Goal: Task Accomplishment & Management: Complete application form

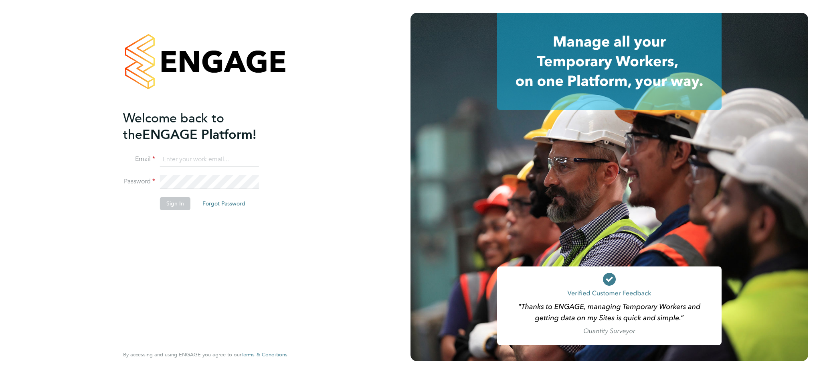
type input "[EMAIL_ADDRESS][DOMAIN_NAME]"
click at [175, 206] on button "Sign In" at bounding box center [175, 203] width 30 height 13
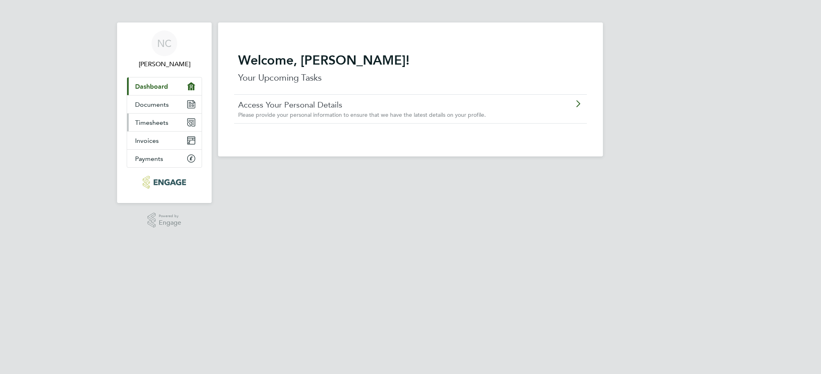
click at [166, 123] on span "Timesheets" at bounding box center [151, 123] width 33 height 8
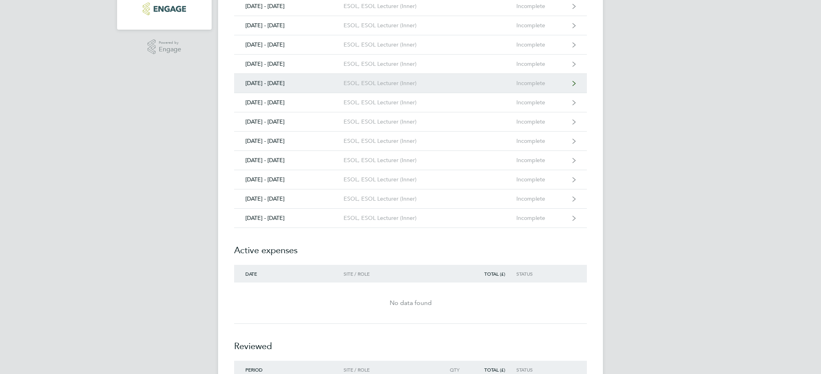
scroll to position [152, 0]
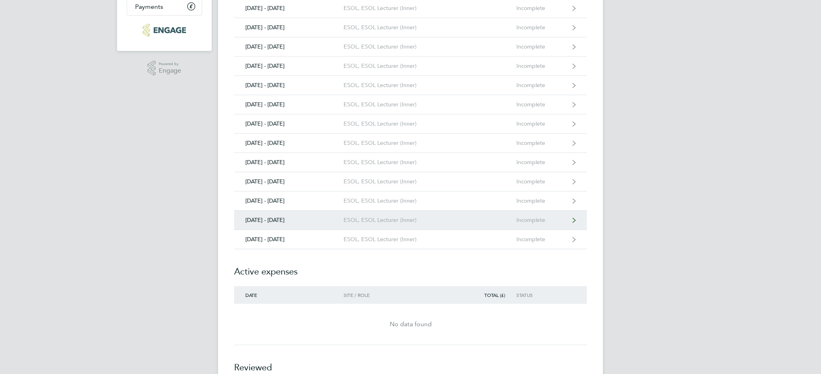
click at [281, 221] on div "22 - 28 Sept 2025" at bounding box center [288, 219] width 109 height 7
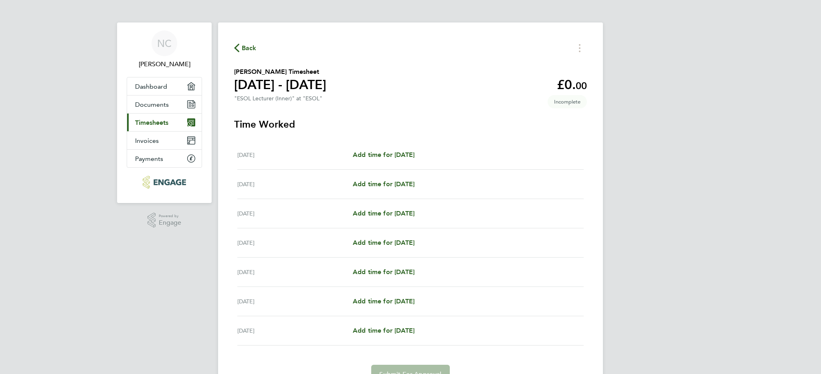
click at [263, 186] on div "Tue 23 Sep" at bounding box center [294, 184] width 115 height 10
click at [362, 185] on span "Add time for Tue 23 Sep" at bounding box center [384, 184] width 62 height 8
select select "60"
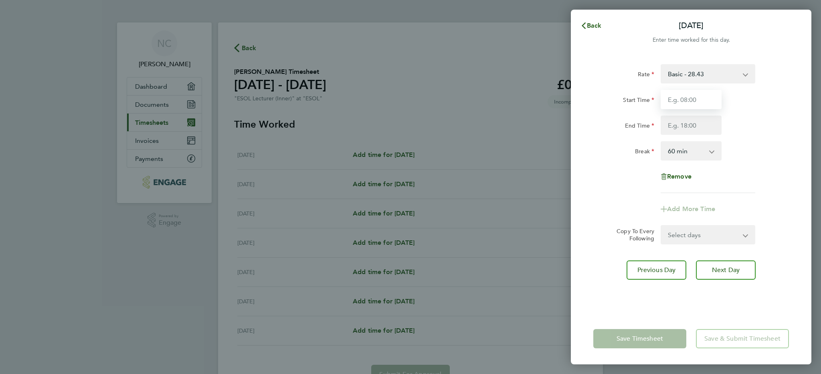
click at [687, 101] on input "Start Time" at bounding box center [691, 99] width 61 height 19
type input "18:30"
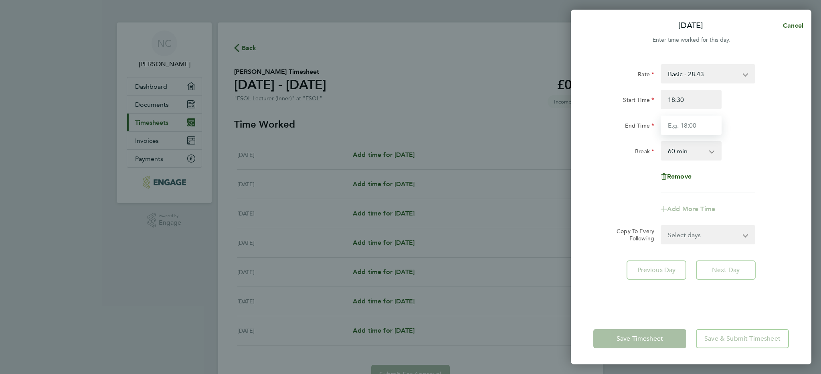
click at [699, 128] on input "End Time" at bounding box center [691, 124] width 61 height 19
type input "21:00"
click at [713, 151] on app-icon-cross-button at bounding box center [716, 151] width 10 height 18
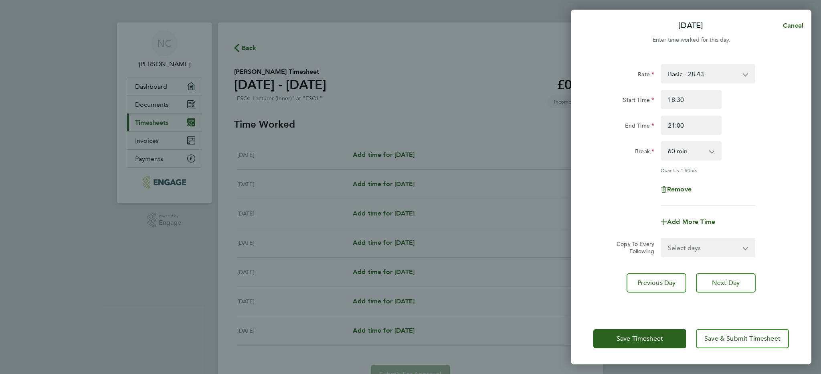
click at [710, 154] on select "0 min 15 min 30 min 45 min 60 min 75 min 90 min" at bounding box center [686, 151] width 50 height 18
select select "0"
click at [661, 142] on select "0 min 15 min 30 min 45 min 60 min 75 min 90 min" at bounding box center [686, 151] width 50 height 18
click at [661, 338] on span "Save Timesheet" at bounding box center [639, 338] width 46 height 8
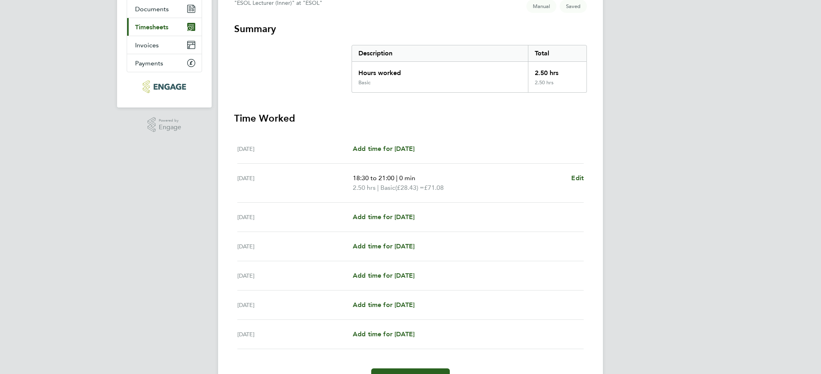
scroll to position [97, 0]
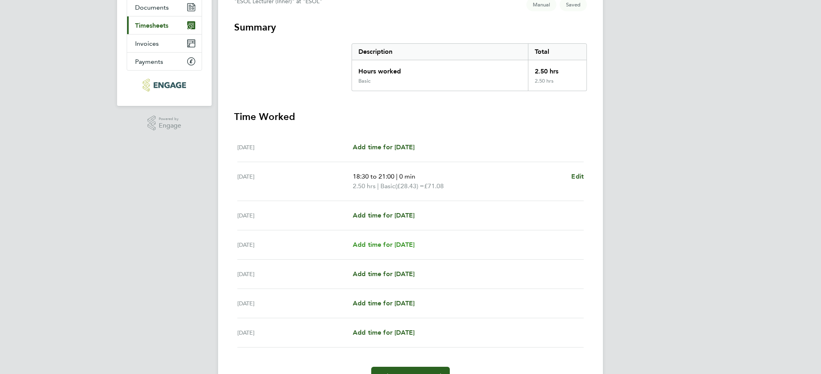
click at [408, 246] on span "Add time for Thu 25 Sep" at bounding box center [384, 244] width 62 height 8
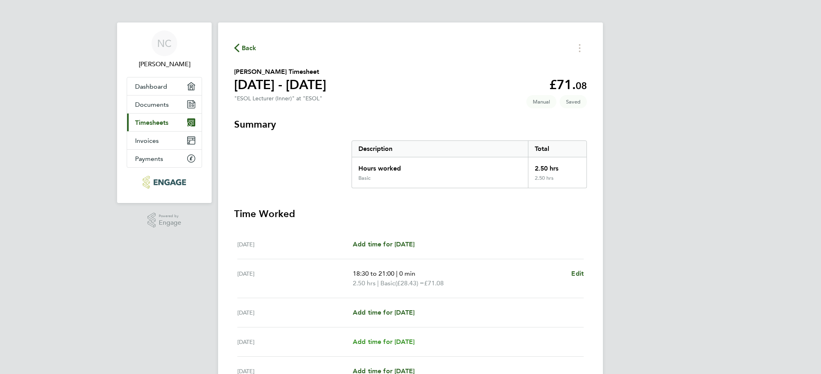
select select "60"
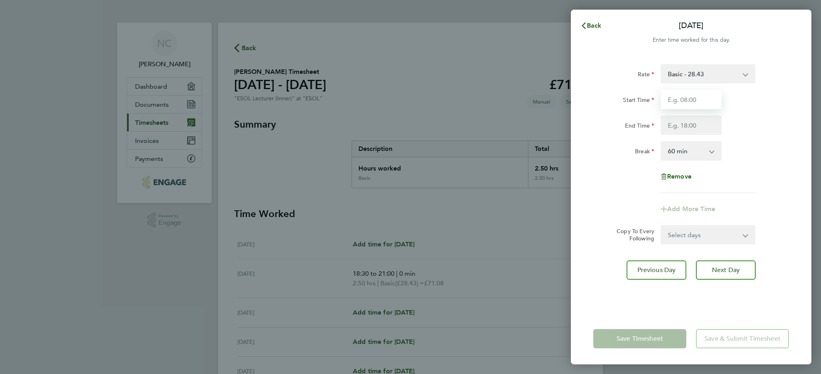
click at [698, 102] on input "Start Time" at bounding box center [691, 99] width 61 height 19
type input "18:30"
click at [705, 127] on input "End Time" at bounding box center [691, 124] width 61 height 19
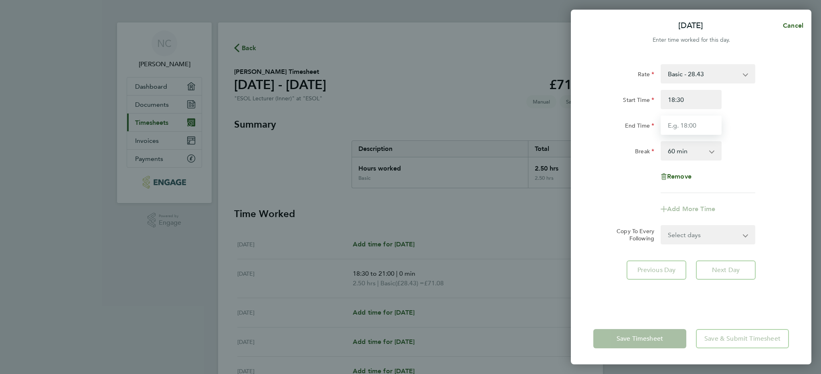
type input "21:00"
click at [714, 152] on app-icon-cross-button at bounding box center [716, 151] width 10 height 18
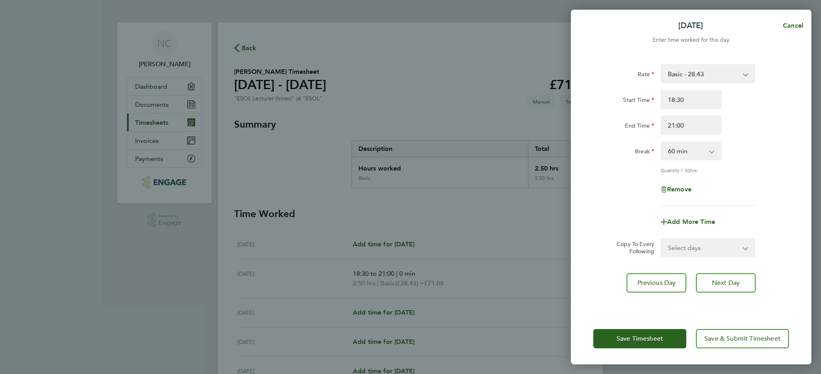
click at [712, 149] on app-icon-cross-button at bounding box center [716, 151] width 10 height 18
click at [712, 152] on app-icon-cross-button at bounding box center [716, 151] width 10 height 18
click at [711, 154] on app-icon-cross-button at bounding box center [716, 151] width 10 height 18
click at [709, 151] on select "0 min 15 min 30 min 45 min 60 min 75 min 90 min" at bounding box center [686, 151] width 50 height 18
select select "0"
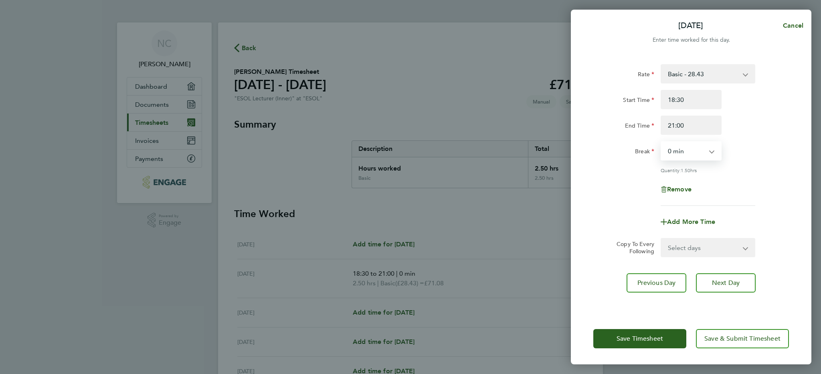
click at [661, 142] on select "0 min 15 min 30 min 45 min 60 min 75 min 90 min" at bounding box center [686, 151] width 50 height 18
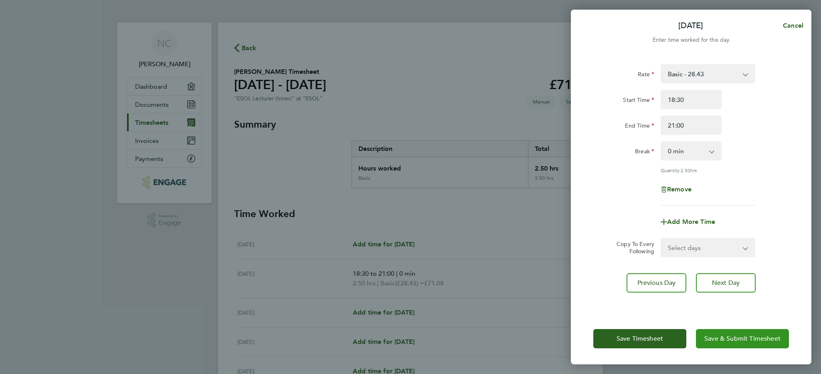
click at [725, 341] on span "Save & Submit Timesheet" at bounding box center [742, 338] width 76 height 8
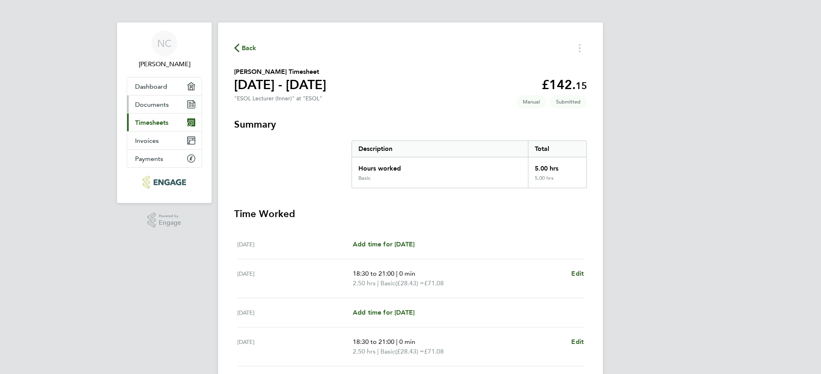
scroll to position [113, 0]
